Goal: Task Accomplishment & Management: Manage account settings

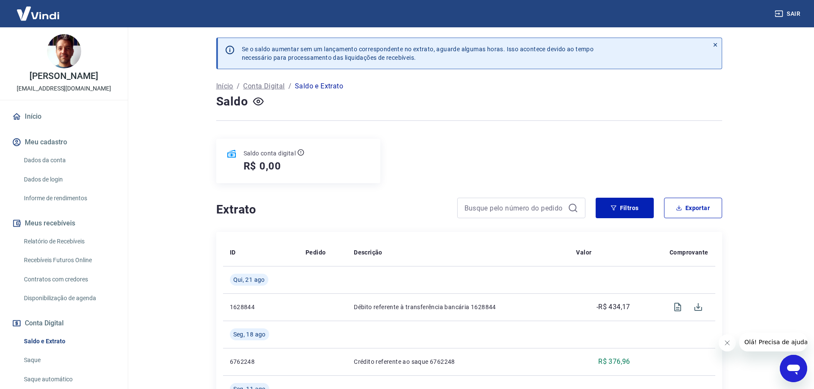
click at [435, 148] on div "Saldo conta digital R$ 0,00" at bounding box center [469, 161] width 506 height 44
click at [428, 140] on div "Saldo conta digital R$ 0,00" at bounding box center [469, 161] width 506 height 44
click at [23, 16] on img at bounding box center [38, 13] width 56 height 26
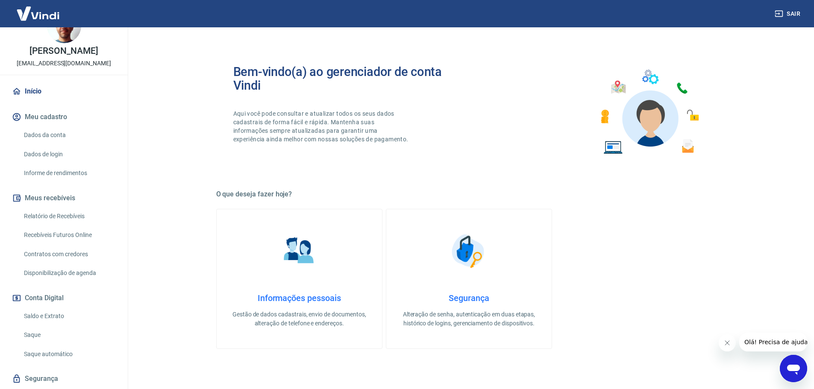
scroll to position [50, 0]
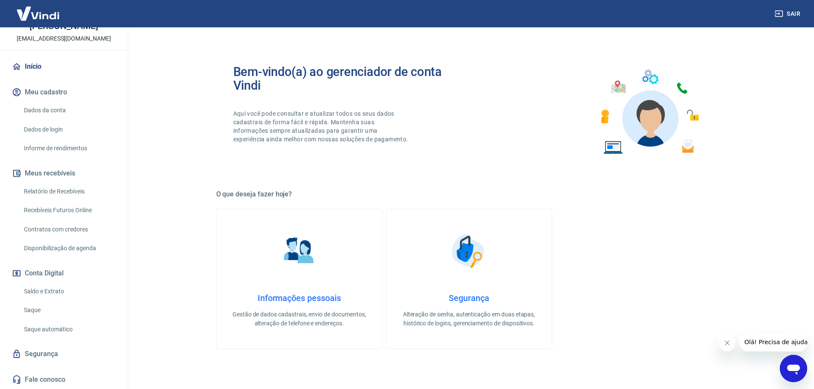
click at [39, 66] on link "Início" at bounding box center [63, 66] width 107 height 19
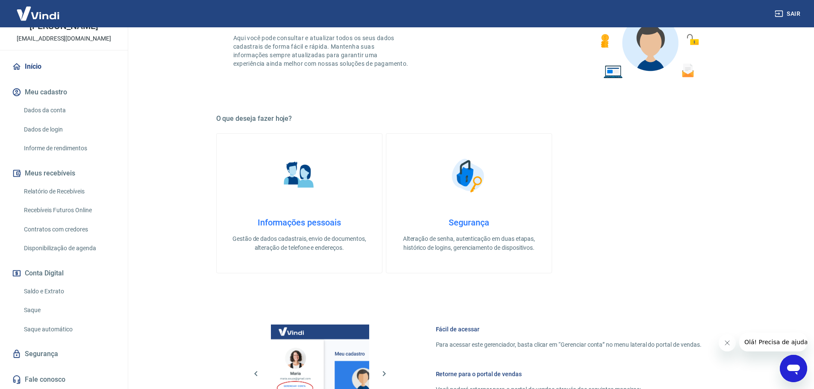
scroll to position [85, 0]
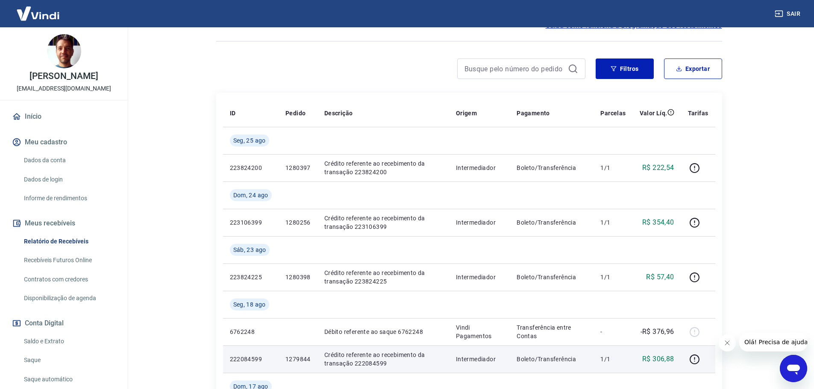
scroll to position [85, 0]
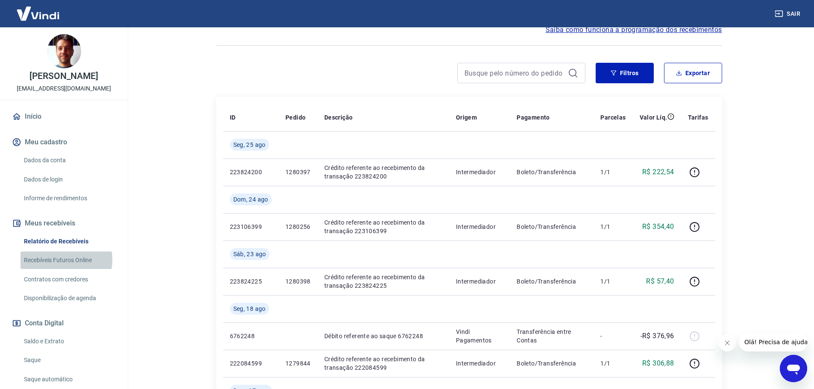
click at [63, 260] on link "Recebíveis Futuros Online" at bounding box center [69, 261] width 97 height 18
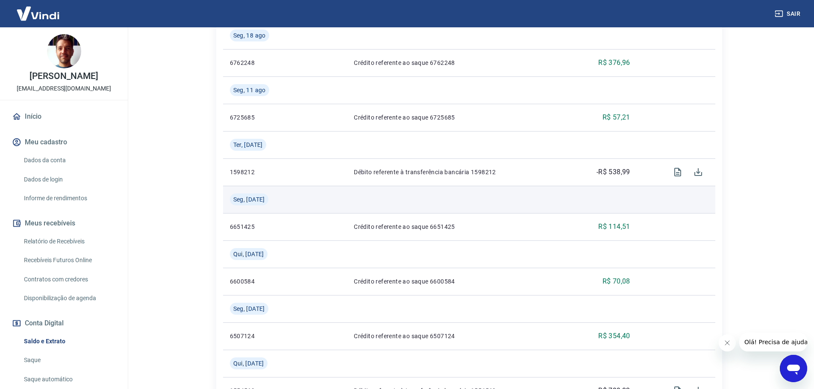
scroll to position [342, 0]
